Goal: Information Seeking & Learning: Learn about a topic

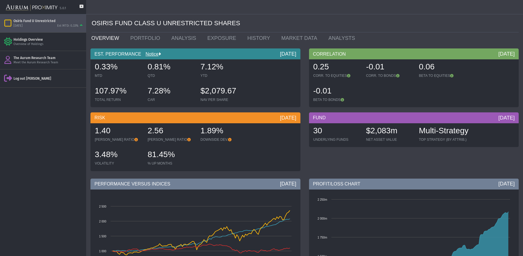
click at [8, 22] on icon "Items" at bounding box center [8, 23] width 10 height 8
click at [82, 5] on icon at bounding box center [82, 9] width 4 height 9
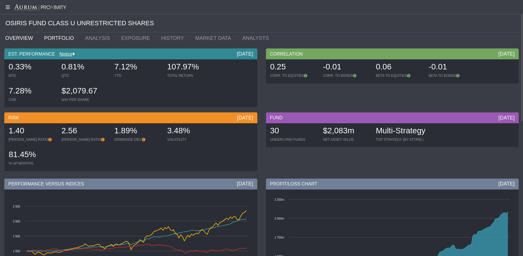
click at [48, 37] on link "PORTFOLIO" at bounding box center [60, 37] width 41 height 11
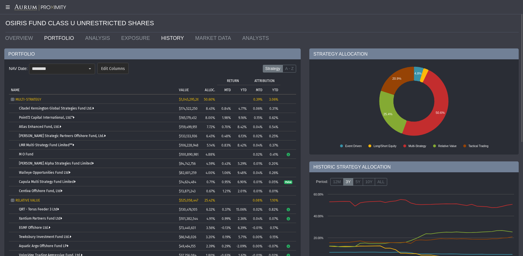
drag, startPoint x: 160, startPoint y: 39, endPoint x: 165, endPoint y: 43, distance: 6.8
click at [160, 39] on link "HISTORY" at bounding box center [174, 37] width 34 height 11
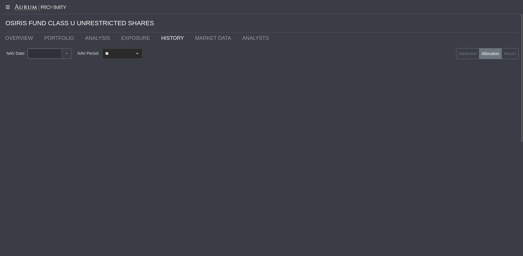
type input "********"
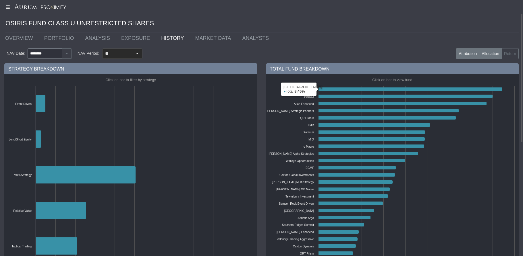
click at [458, 51] on label "Attribution" at bounding box center [467, 53] width 23 height 11
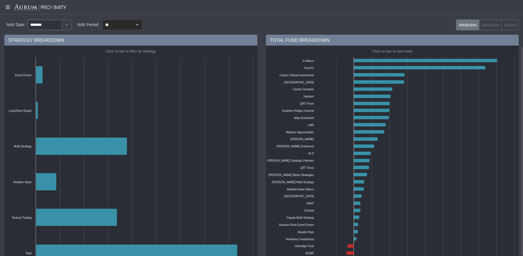
scroll to position [57, 0]
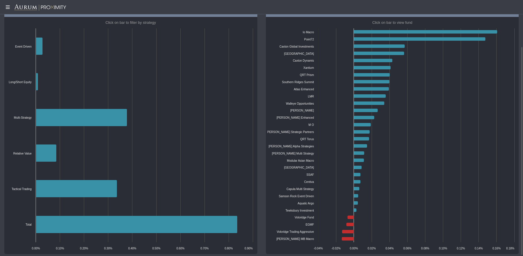
click at [140, 127] on rect at bounding box center [131, 135] width 250 height 237
drag, startPoint x: 140, startPoint y: 127, endPoint x: 31, endPoint y: 17, distance: 155.3
click at [31, 17] on div "STRATEGY BREAKDOWN" at bounding box center [130, 11] width 253 height 11
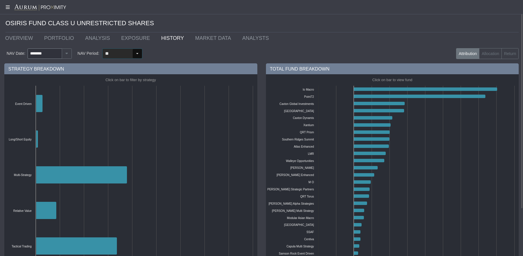
click at [135, 55] on div "Select" at bounding box center [137, 53] width 9 height 9
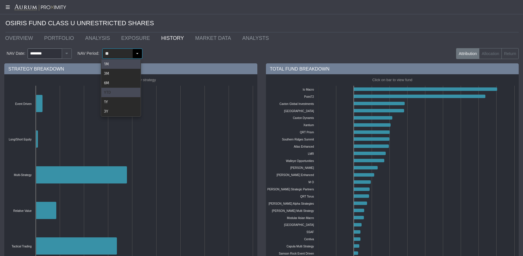
click at [106, 94] on div "YTD" at bounding box center [120, 92] width 39 height 9
type input "***"
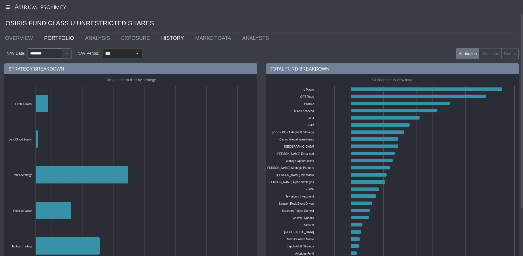
click at [59, 41] on link "PORTFOLIO" at bounding box center [60, 37] width 41 height 11
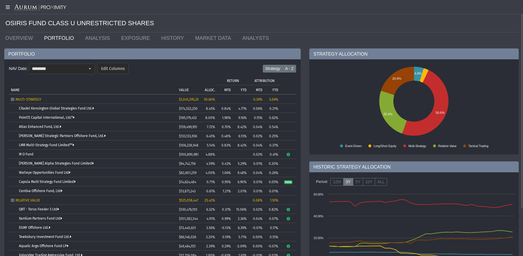
click at [287, 70] on label "A - Z" at bounding box center [289, 69] width 14 height 8
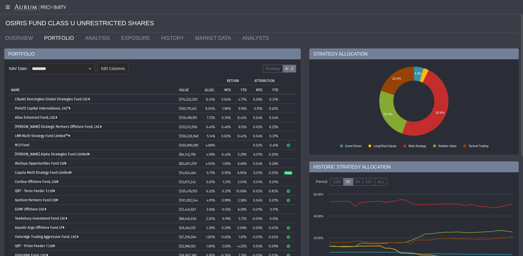
click at [257, 91] on p "MTD" at bounding box center [259, 90] width 7 height 4
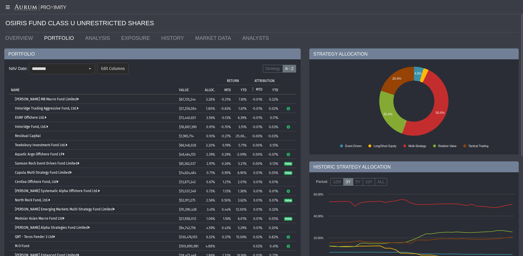
click at [259, 87] on td "MTD" at bounding box center [257, 89] width 16 height 9
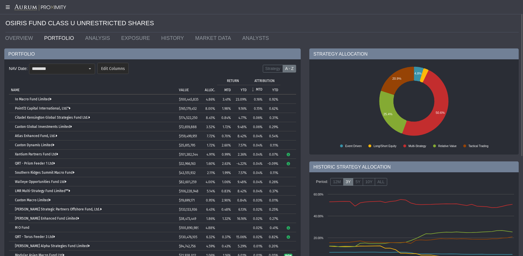
click at [261, 88] on p "MTD" at bounding box center [259, 90] width 7 height 4
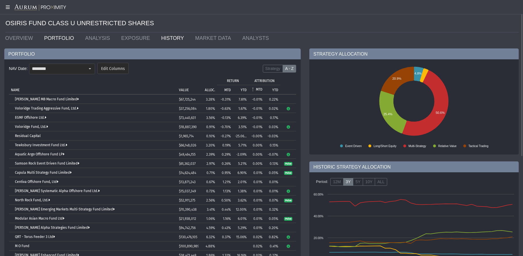
click at [160, 38] on link "HISTORY" at bounding box center [174, 37] width 34 height 11
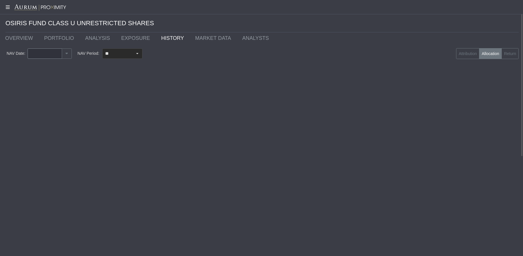
type input "********"
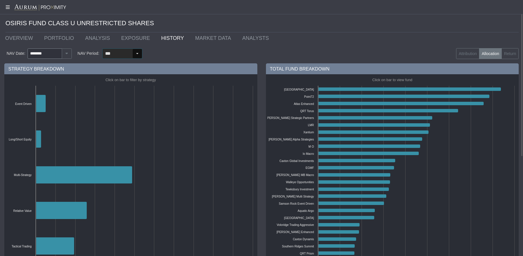
click at [135, 54] on div "Select" at bounding box center [137, 53] width 9 height 9
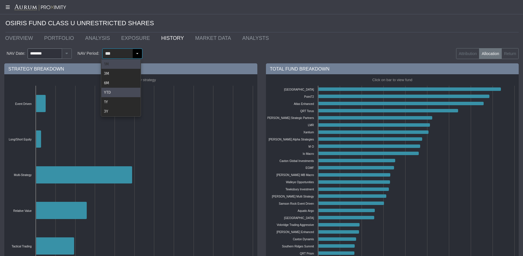
click at [115, 66] on div "1M" at bounding box center [120, 63] width 39 height 9
type input "**"
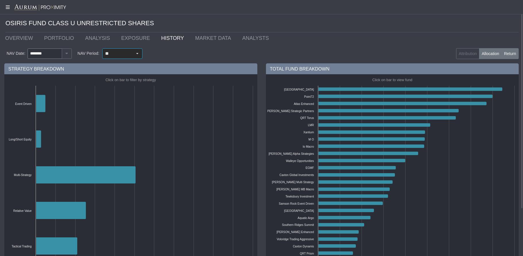
click at [517, 53] on label "Return" at bounding box center [509, 53] width 17 height 11
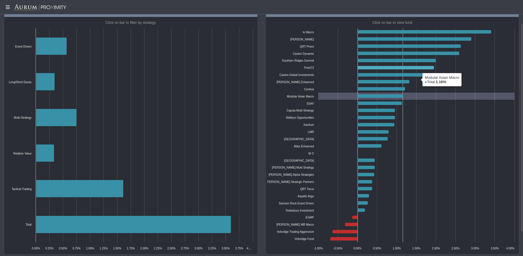
scroll to position [58, 0]
